Goal: Transaction & Acquisition: Obtain resource

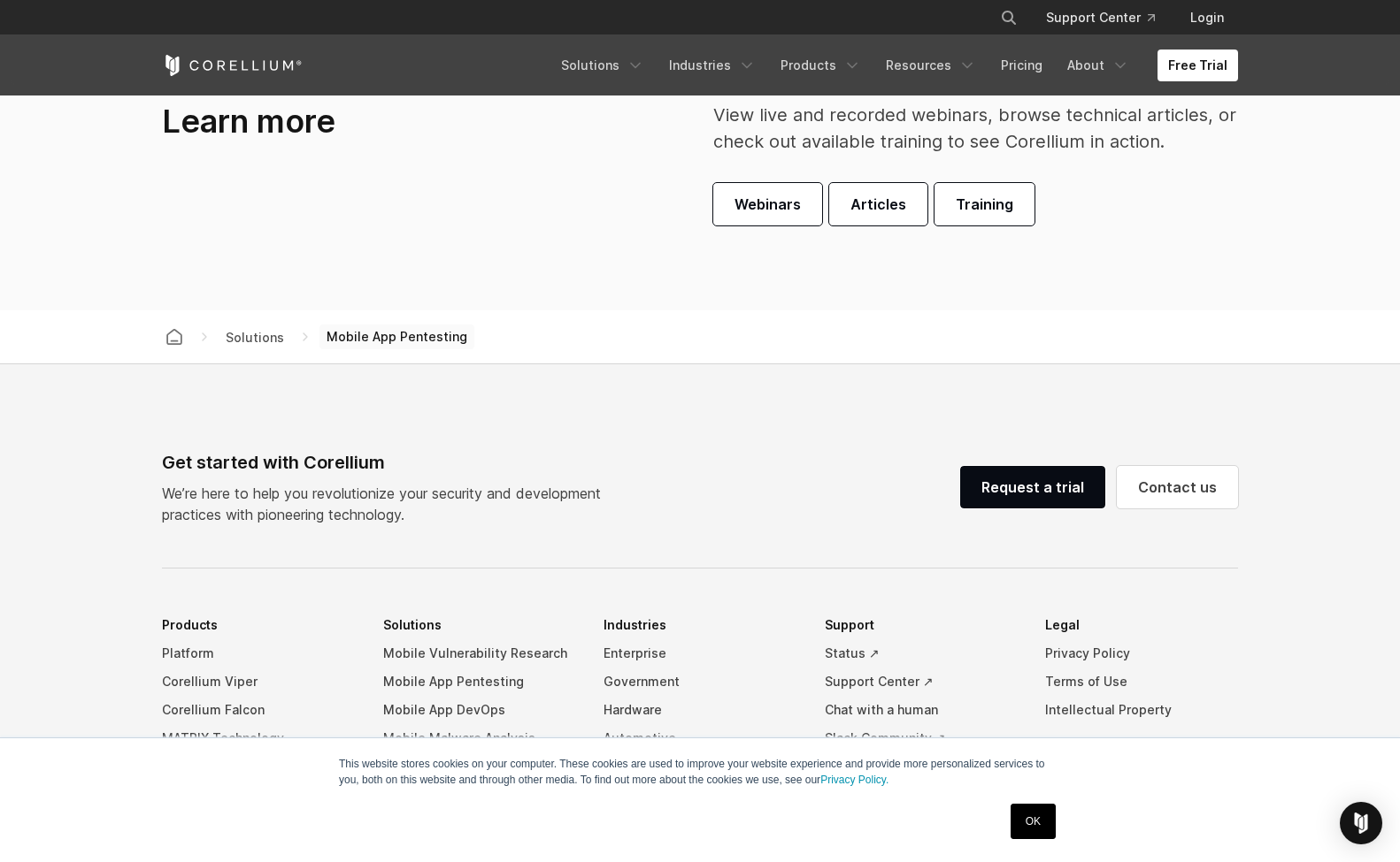
scroll to position [5587, 0]
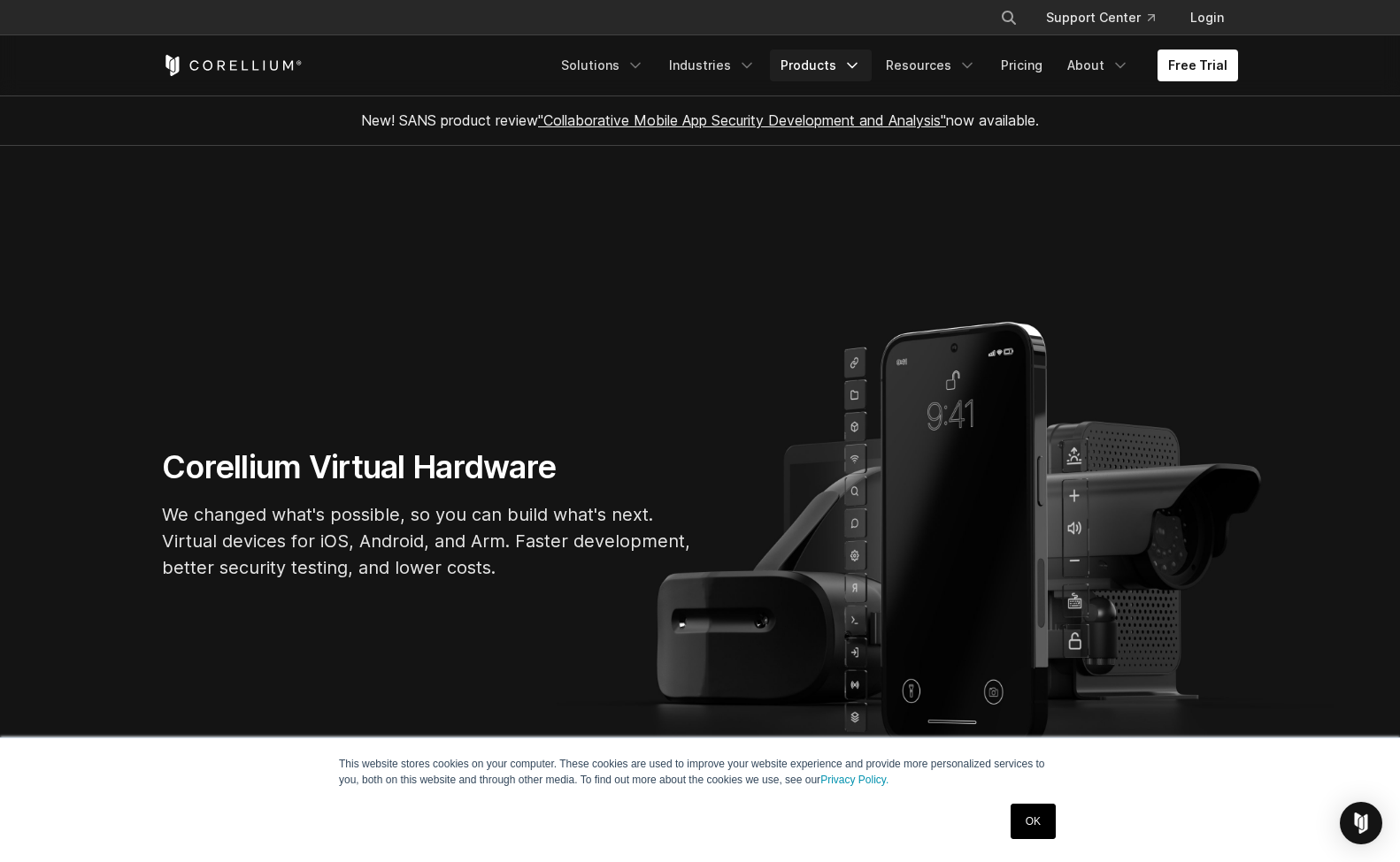
click at [846, 57] on link "Products" at bounding box center [820, 65] width 102 height 32
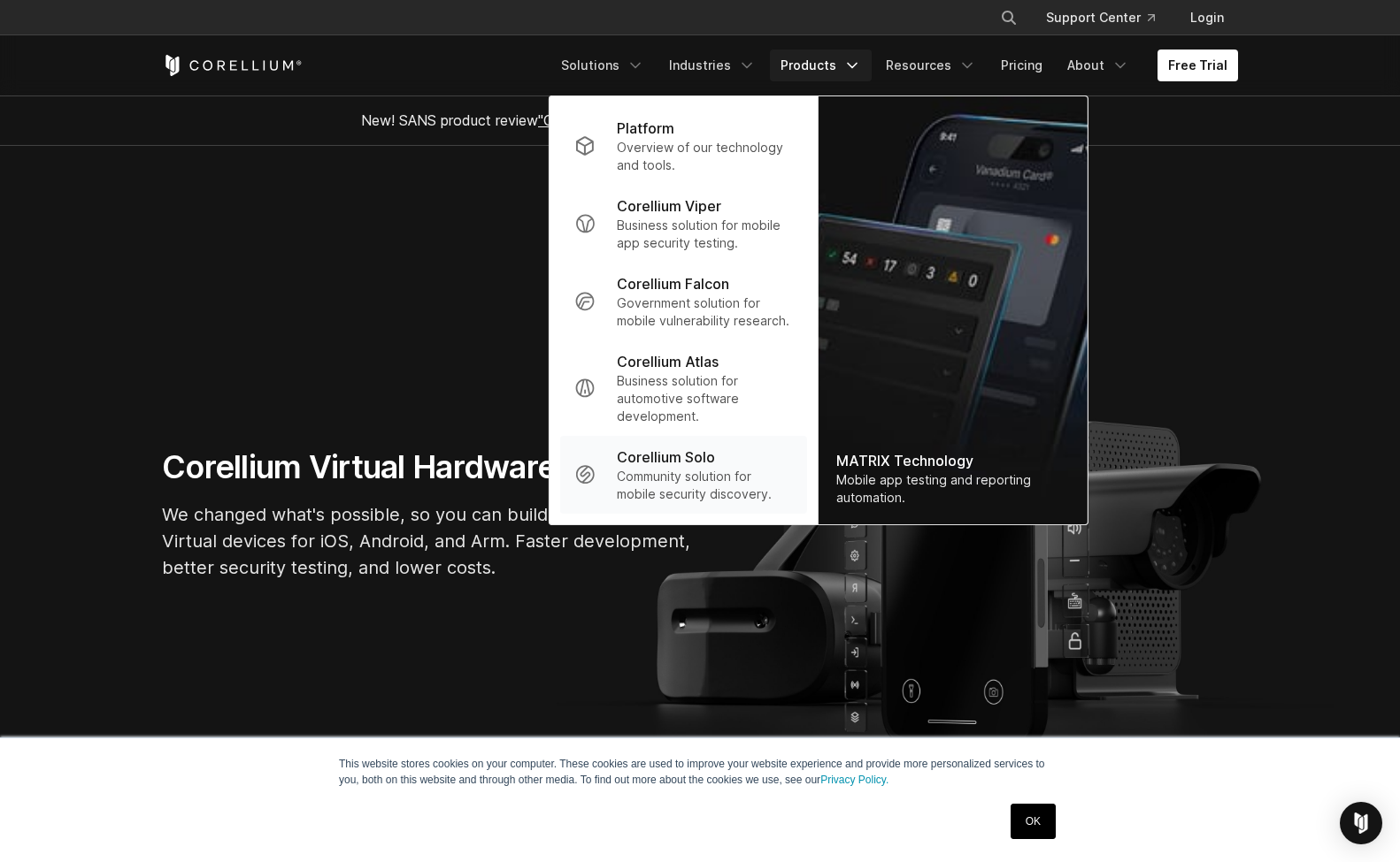
click at [691, 466] on p "Corellium Solo" at bounding box center [665, 457] width 98 height 21
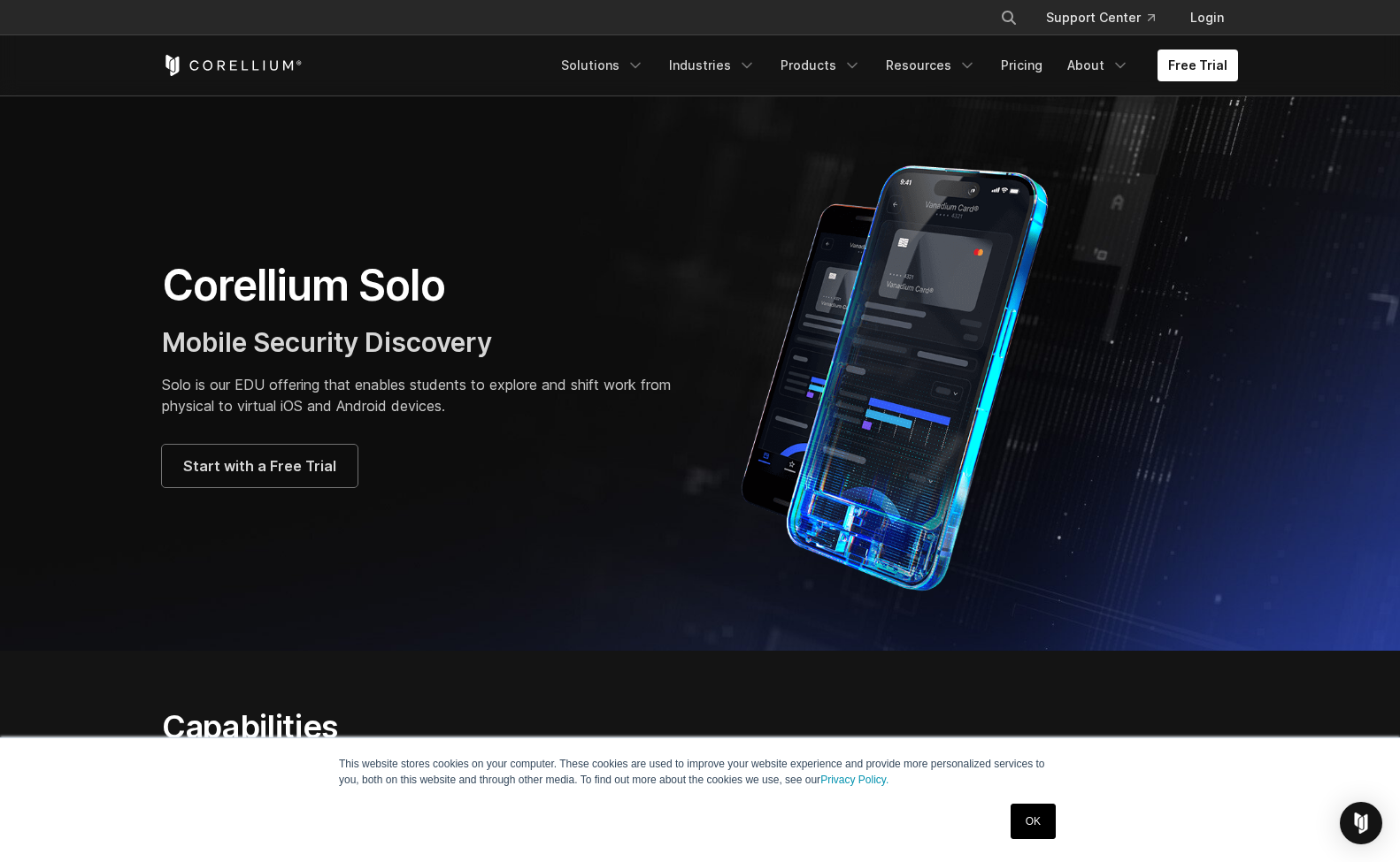
click at [248, 383] on p "Solo is our EDU offering that enables students to explore and shift work from p…" at bounding box center [422, 395] width 520 height 43
click at [299, 468] on span "Start with a Free Trial" at bounding box center [259, 466] width 153 height 21
click at [829, 66] on link "Products" at bounding box center [820, 65] width 102 height 32
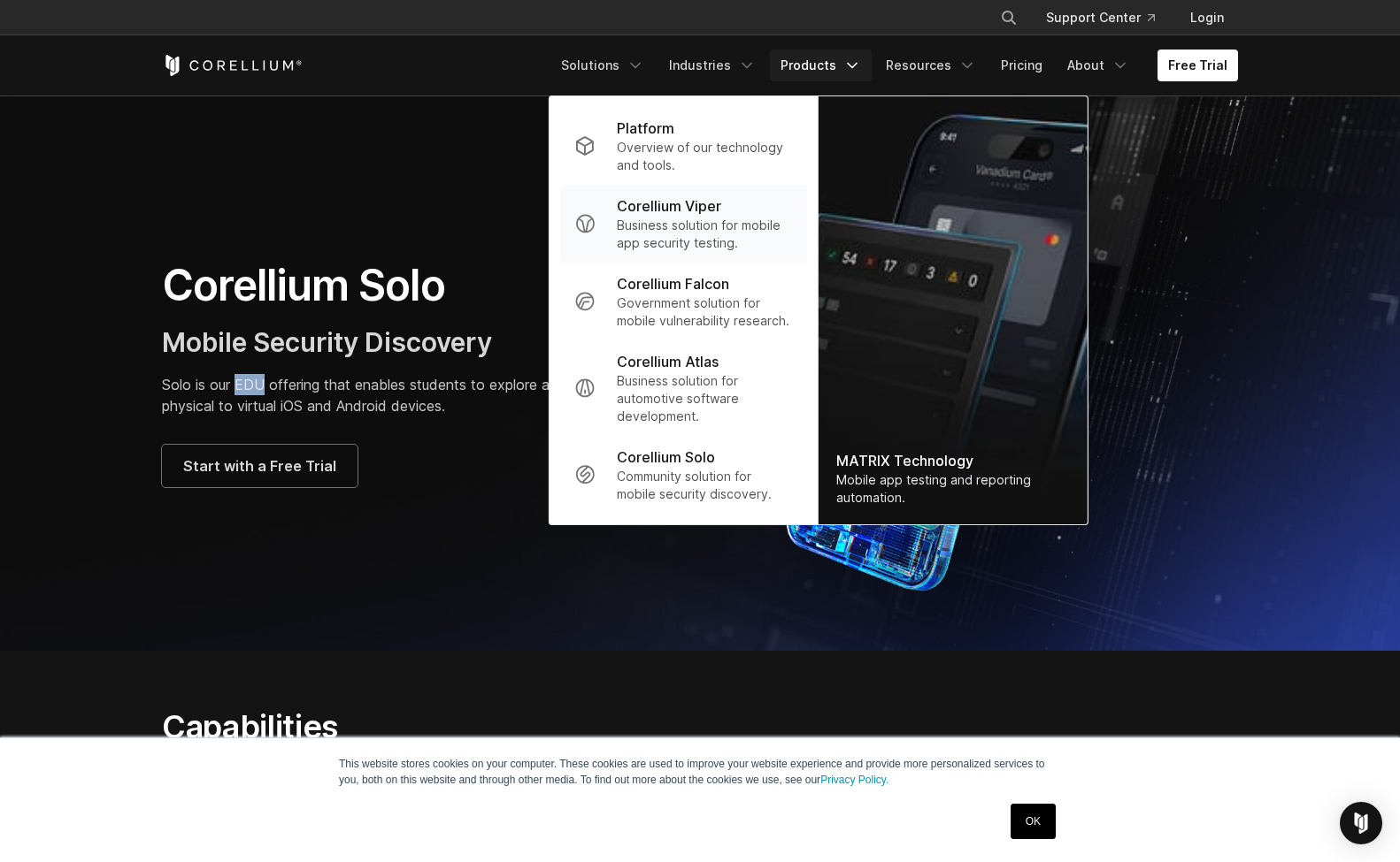
click at [703, 220] on p "Business solution for mobile app security testing." at bounding box center [705, 234] width 176 height 36
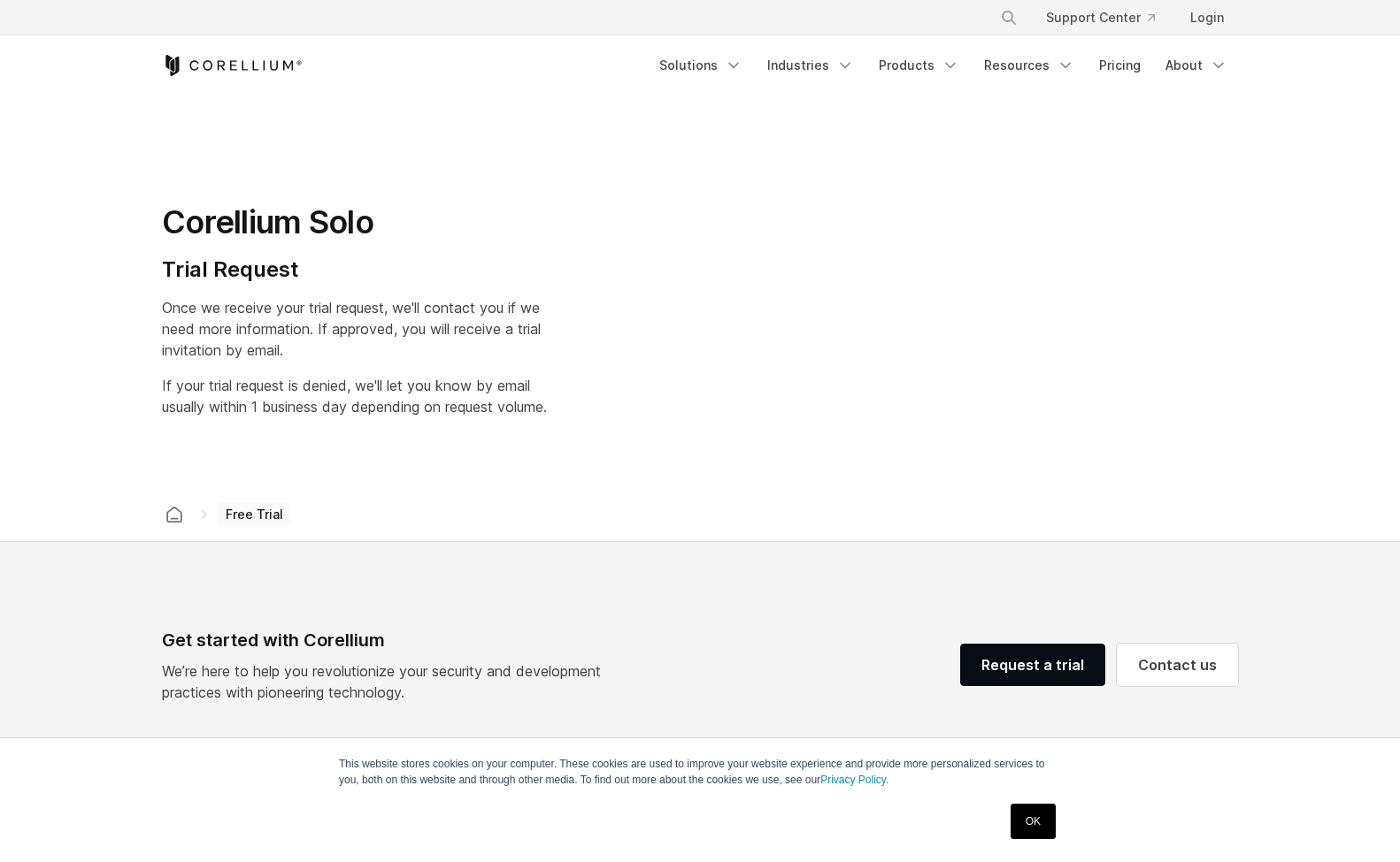
select select "**"
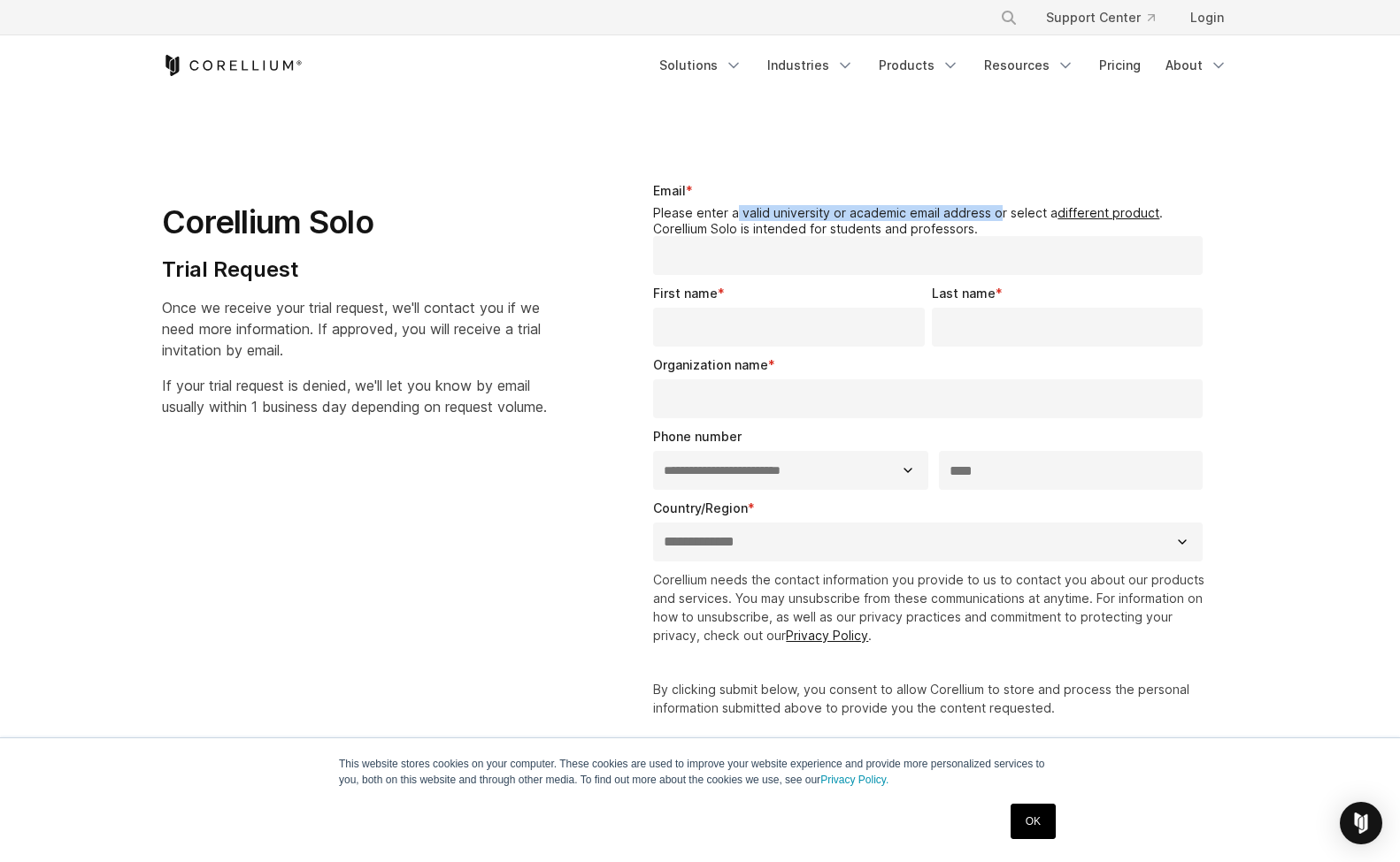
drag, startPoint x: 736, startPoint y: 213, endPoint x: 1000, endPoint y: 214, distance: 264.0
click at [1000, 214] on legend "Please enter a valid university or academic email address or select a different…" at bounding box center [930, 220] width 557 height 31
drag, startPoint x: 986, startPoint y: 230, endPoint x: 637, endPoint y: 216, distance: 349.3
click at [637, 216] on div "**********" at bounding box center [931, 498] width 613 height 690
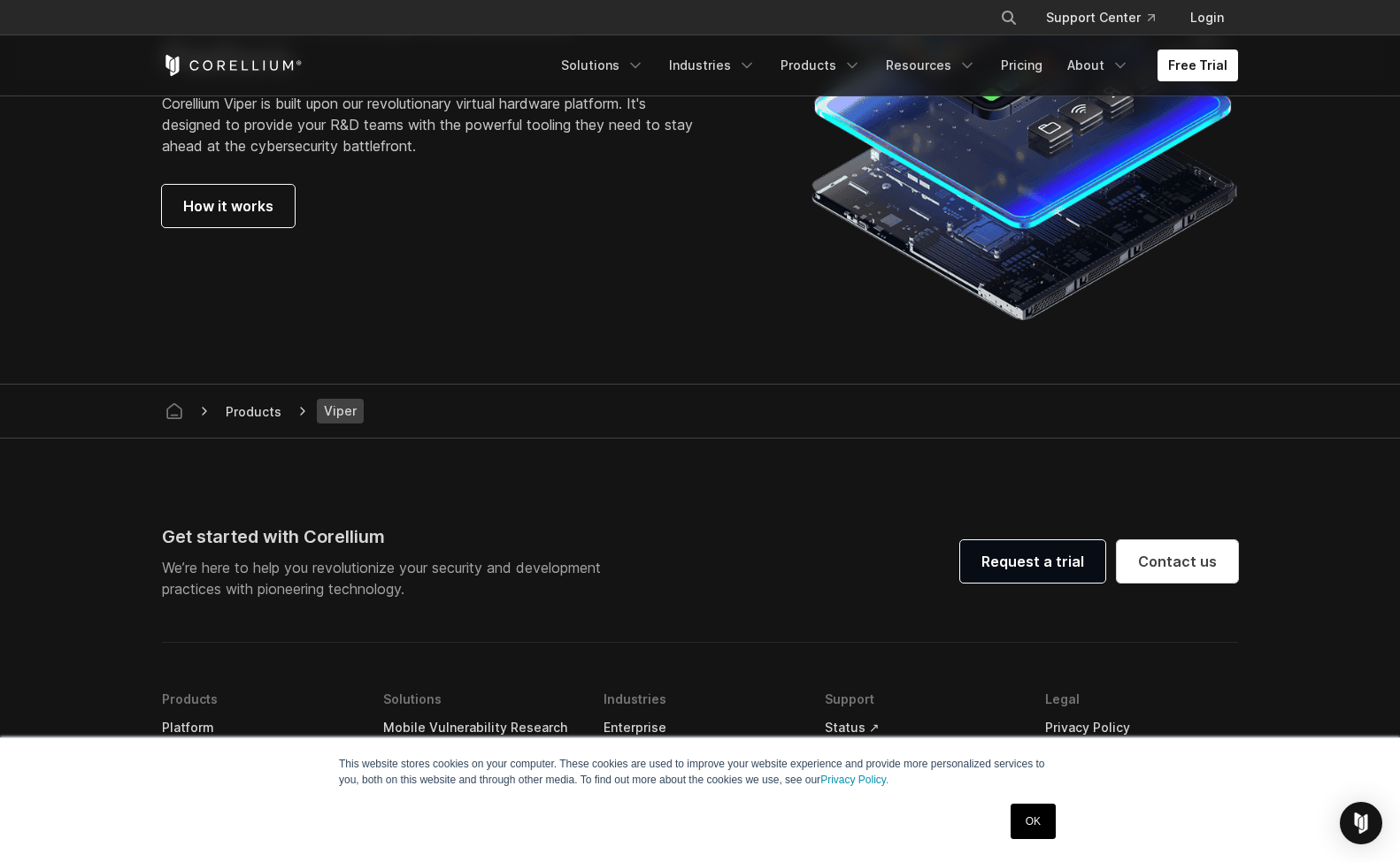
scroll to position [4922, 0]
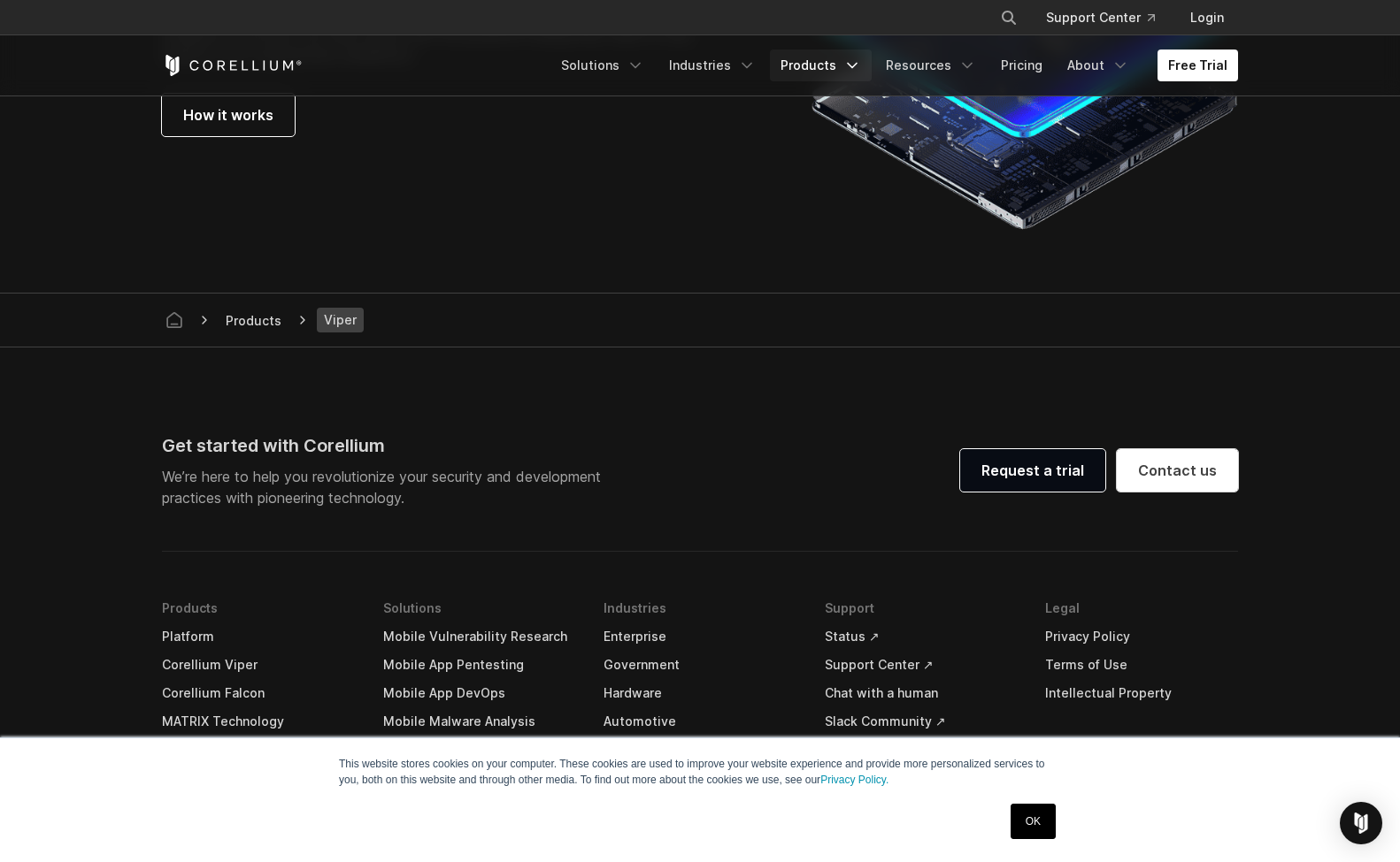
click at [854, 67] on icon "Navigation Menu" at bounding box center [852, 65] width 18 height 18
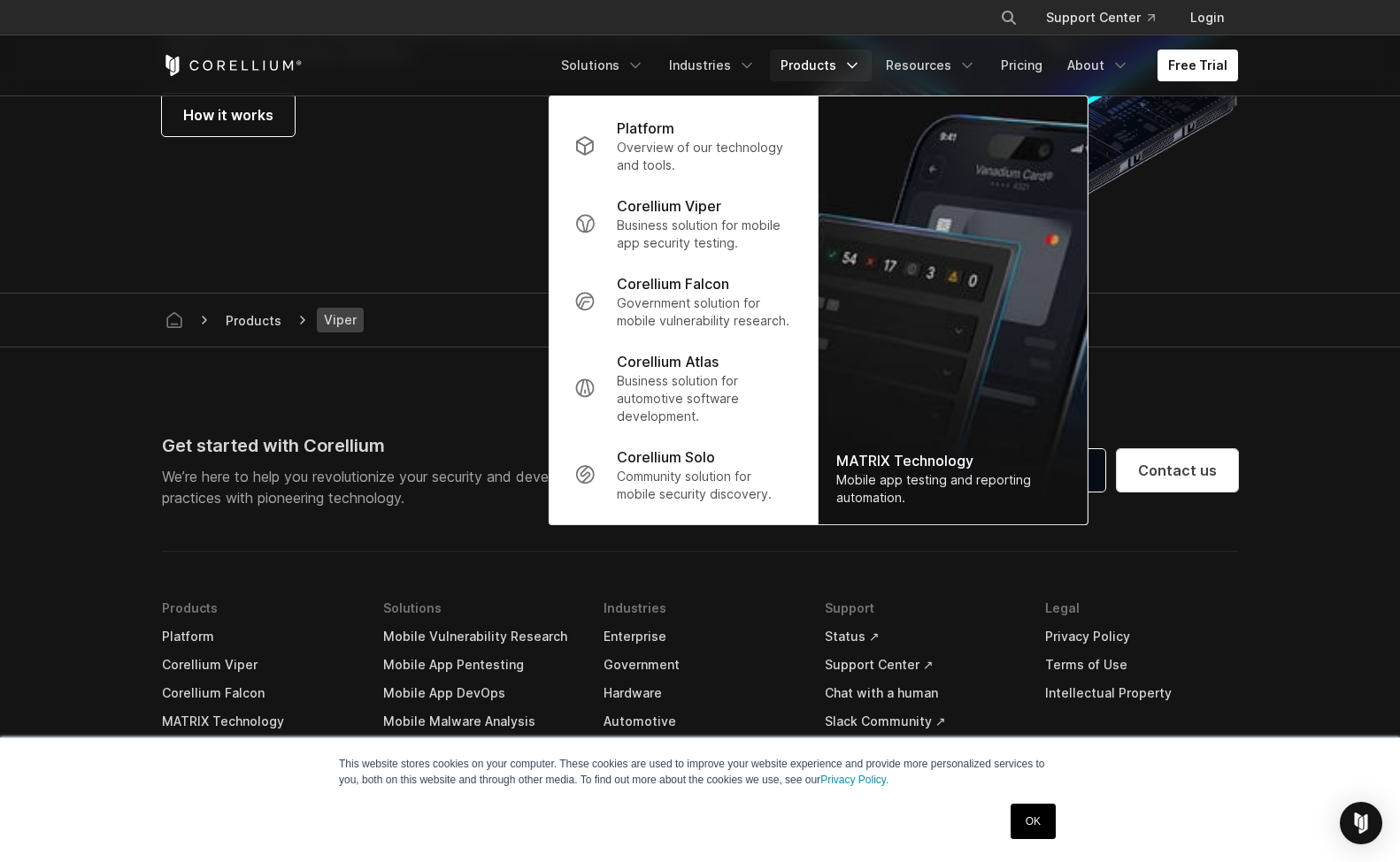
click at [854, 67] on icon "Navigation Menu" at bounding box center [852, 65] width 18 height 18
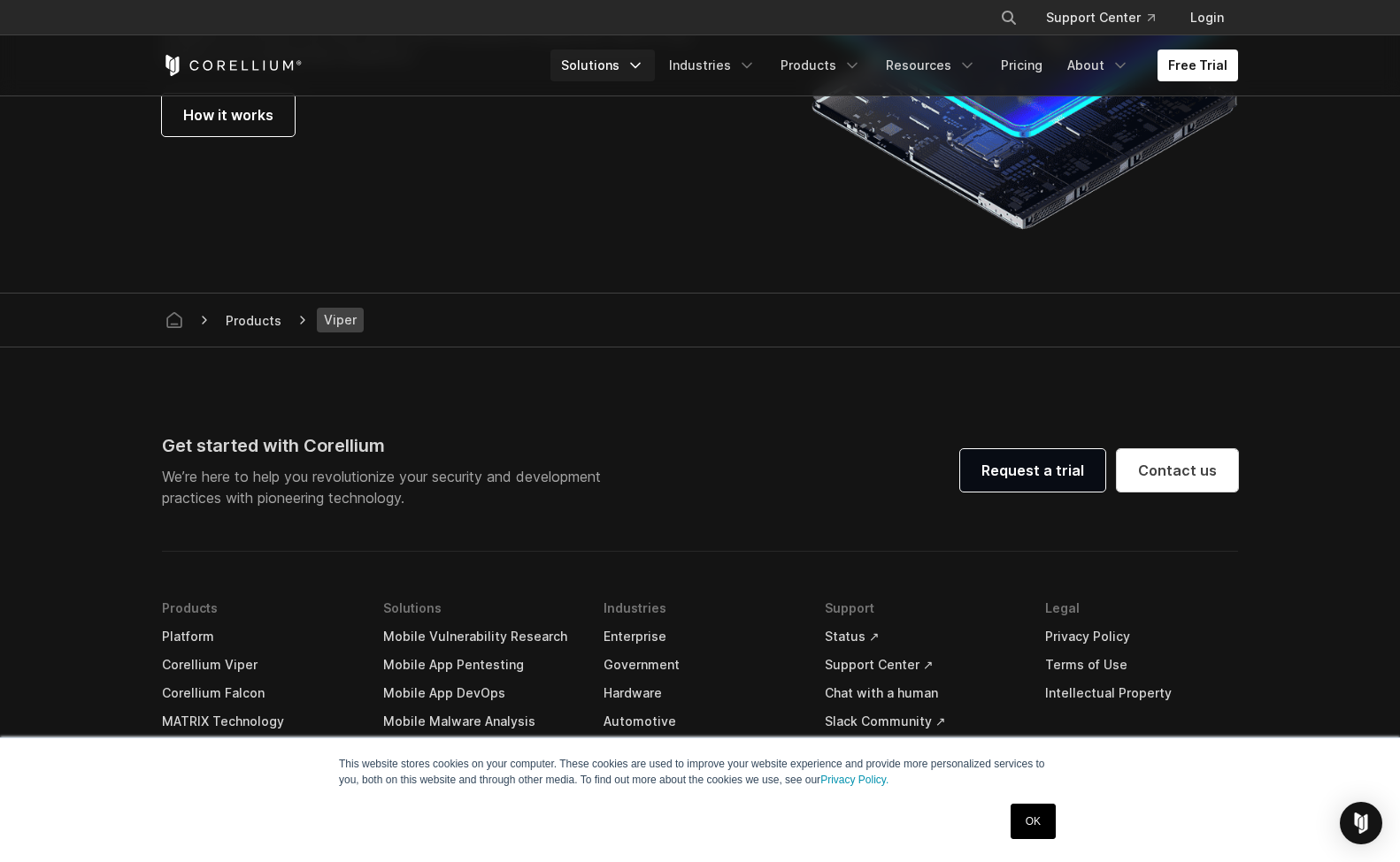
click at [614, 61] on link "Solutions" at bounding box center [603, 65] width 105 height 32
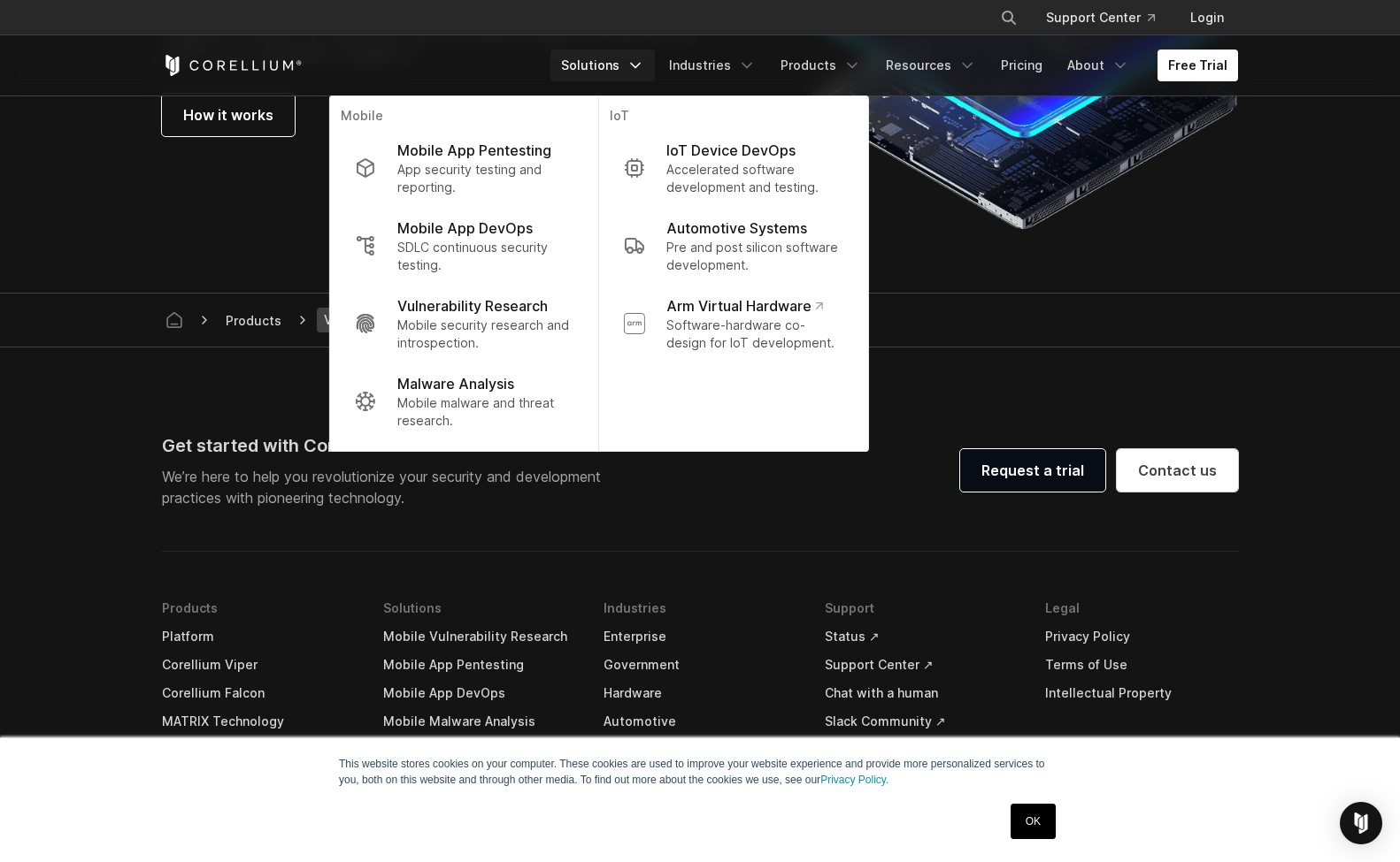
click at [481, 60] on div "Free Trial" at bounding box center [356, 64] width 389 height 21
